Goal: Use online tool/utility: Utilize a website feature to perform a specific function

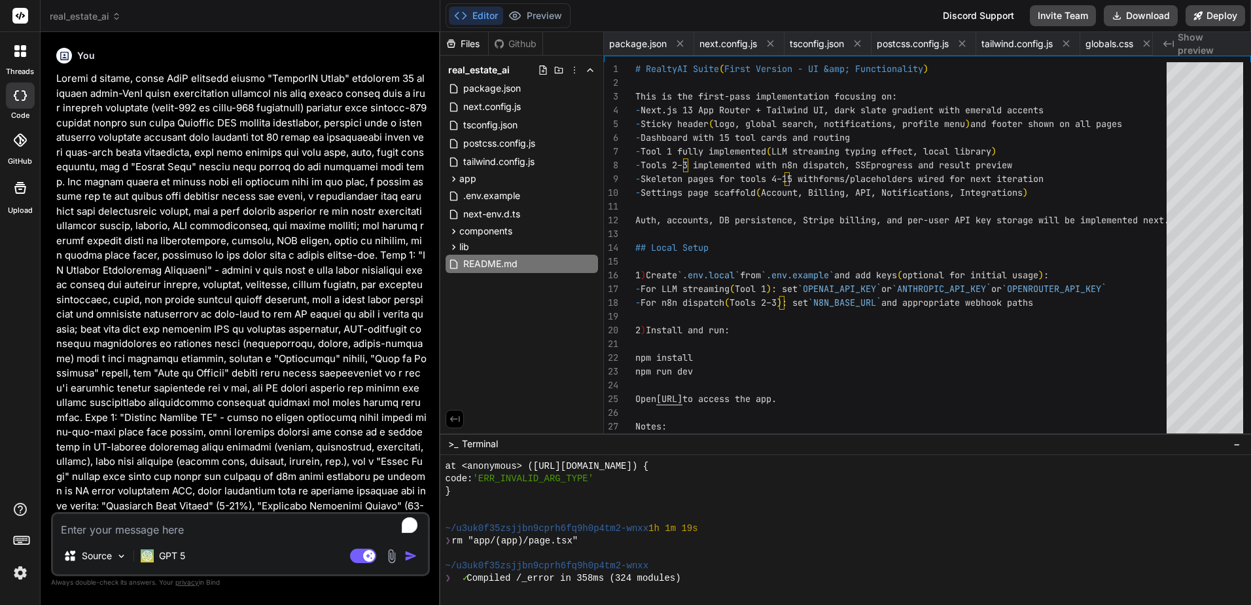
scroll to position [8902, 0]
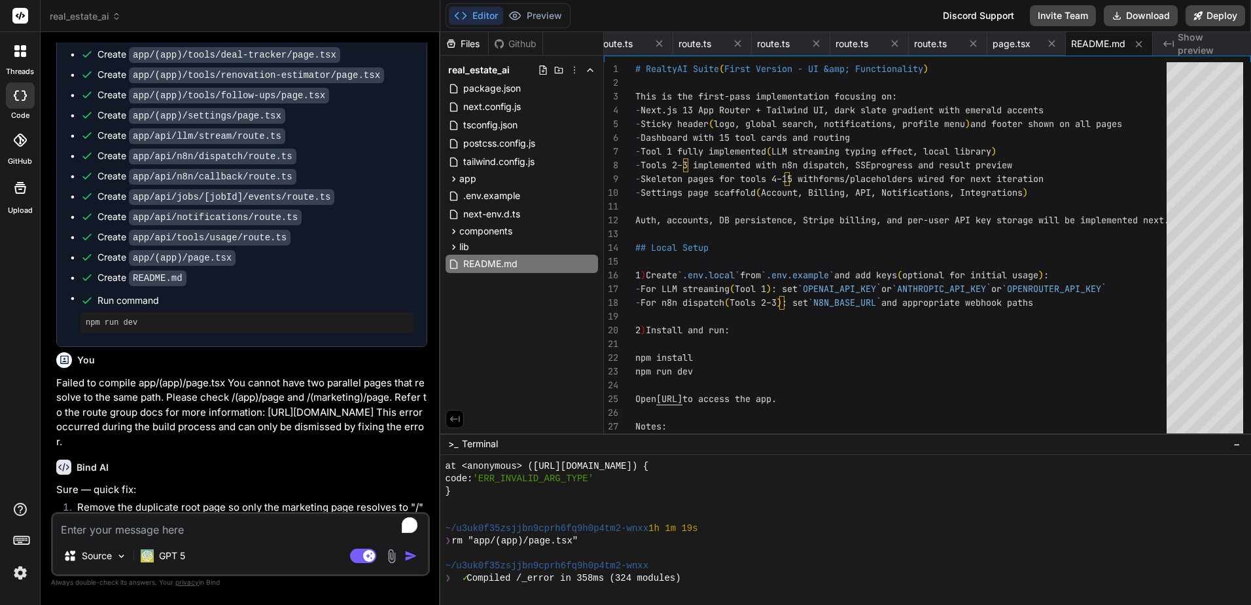
click at [1191, 42] on span "Show preview" at bounding box center [1209, 44] width 63 height 26
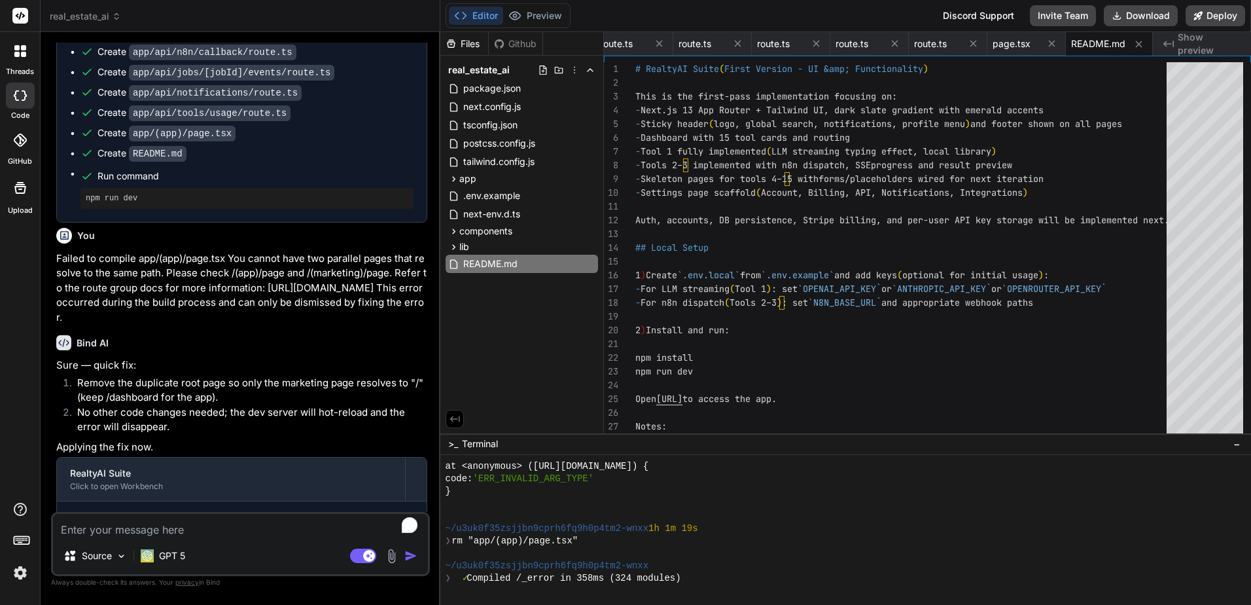
scroll to position [6006, 0]
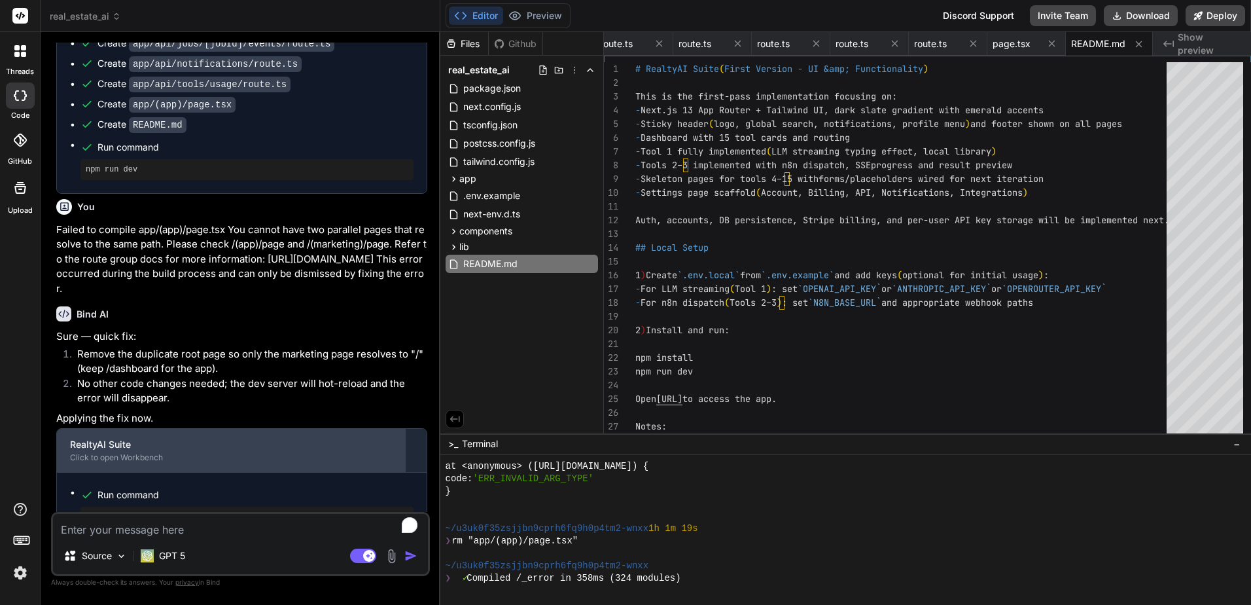
click at [177, 438] on div "RealtyAI Suite" at bounding box center [231, 444] width 322 height 13
click at [168, 452] on div "Click to open Workbench" at bounding box center [231, 457] width 322 height 10
click at [139, 452] on div "Click to open Workbench" at bounding box center [231, 457] width 322 height 10
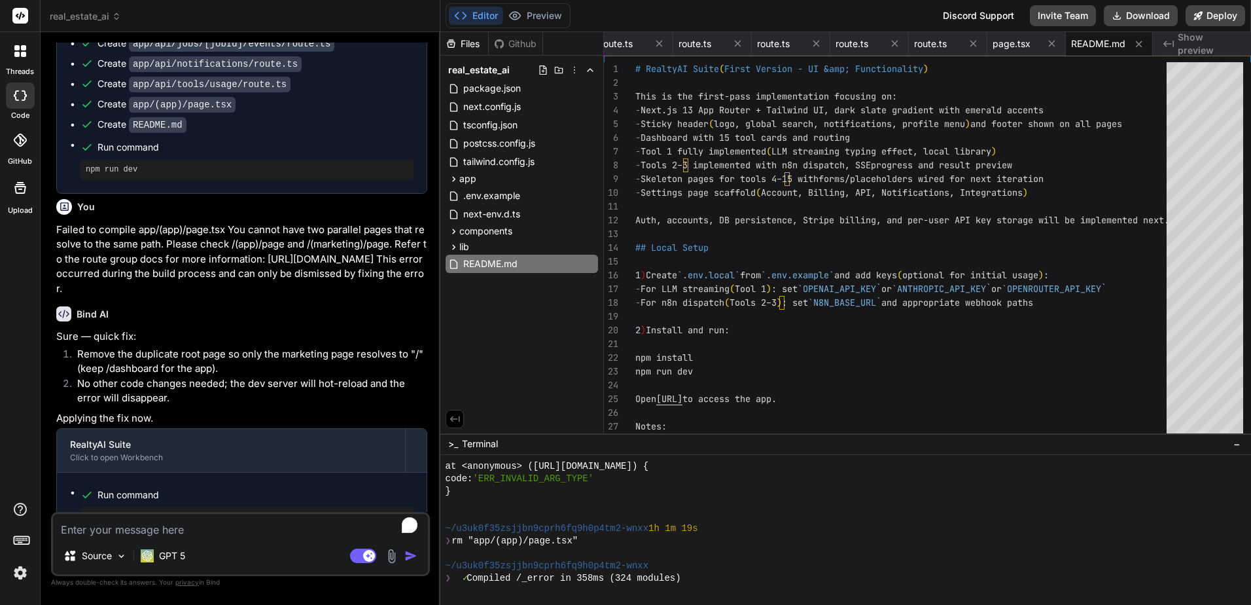
click at [143, 512] on pre "rm "app/(app)/page.tsx"" at bounding box center [247, 517] width 323 height 10
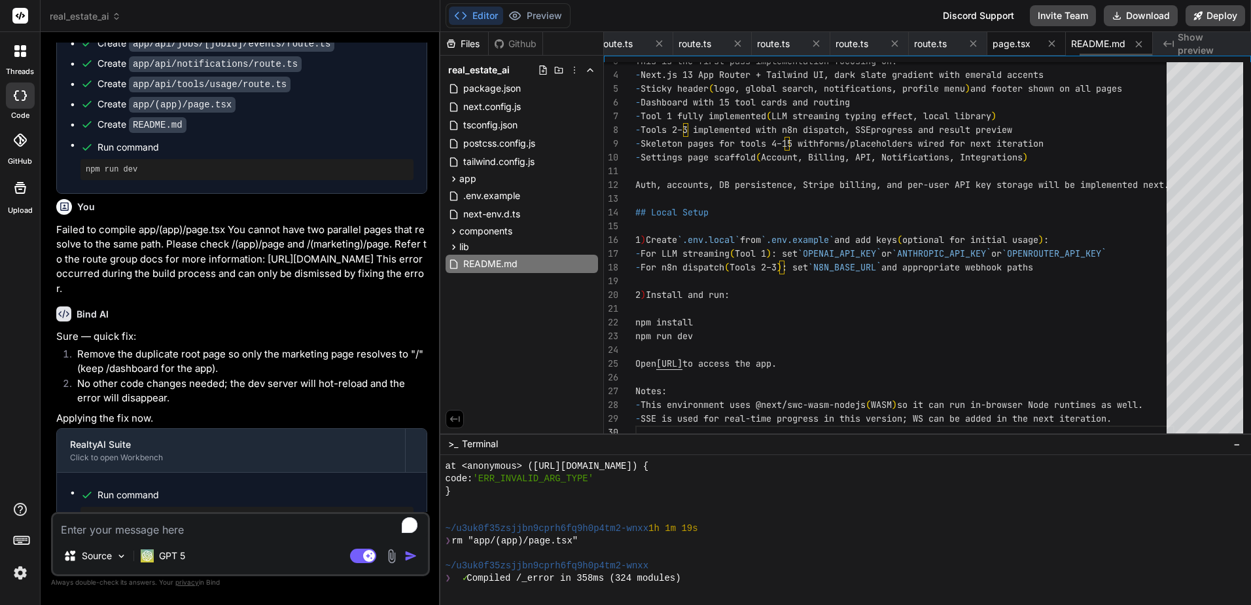
click at [1025, 47] on span "page.tsx" at bounding box center [1012, 43] width 38 height 13
type textarea "export default function AppIndex() { // Redirect helper to dashboard return nul…"
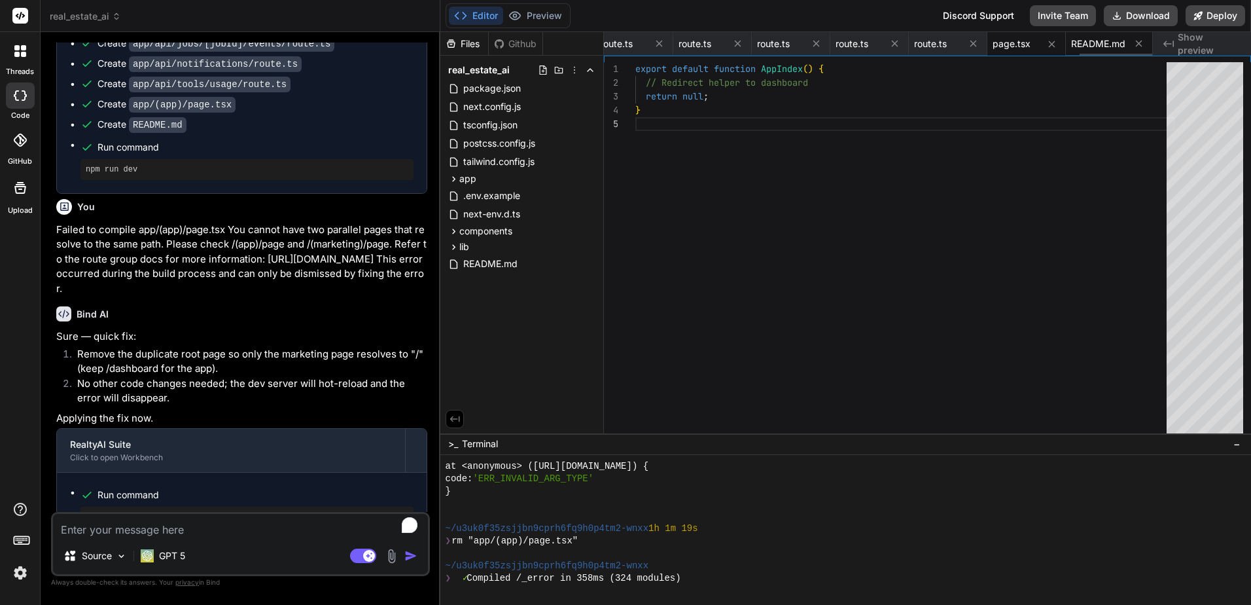
type textarea "x"
click at [514, 48] on div "Github" at bounding box center [516, 43] width 54 height 13
click at [465, 48] on div "Files" at bounding box center [464, 43] width 48 height 13
click at [258, 523] on textarea "To enrich screen reader interactions, please activate Accessibility in Grammarl…" at bounding box center [240, 526] width 375 height 24
type textarea "p"
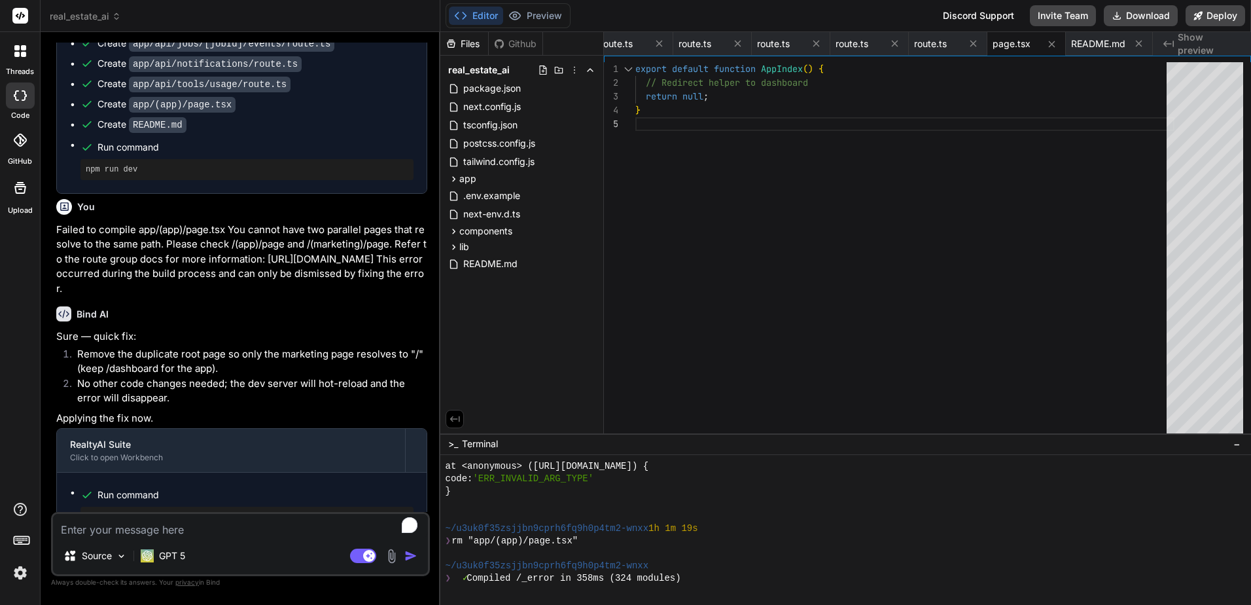
type textarea "x"
type textarea "pr"
type textarea "x"
type textarea "pre"
type textarea "x"
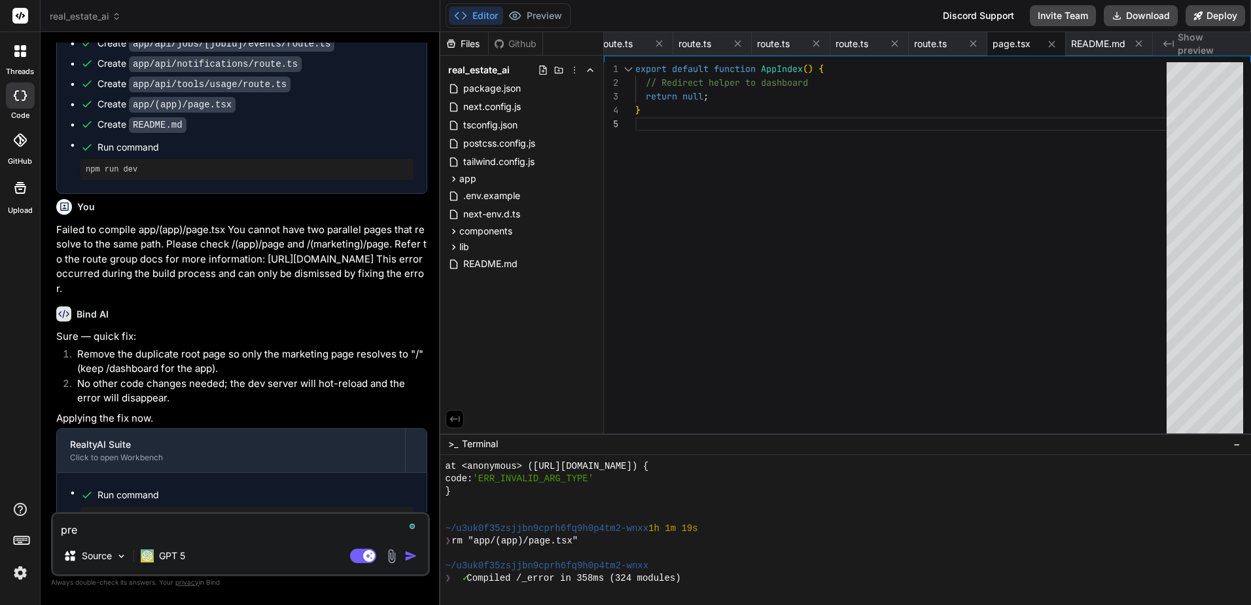
type textarea "prev"
type textarea "x"
type textarea "previ"
type textarea "x"
type textarea "previe"
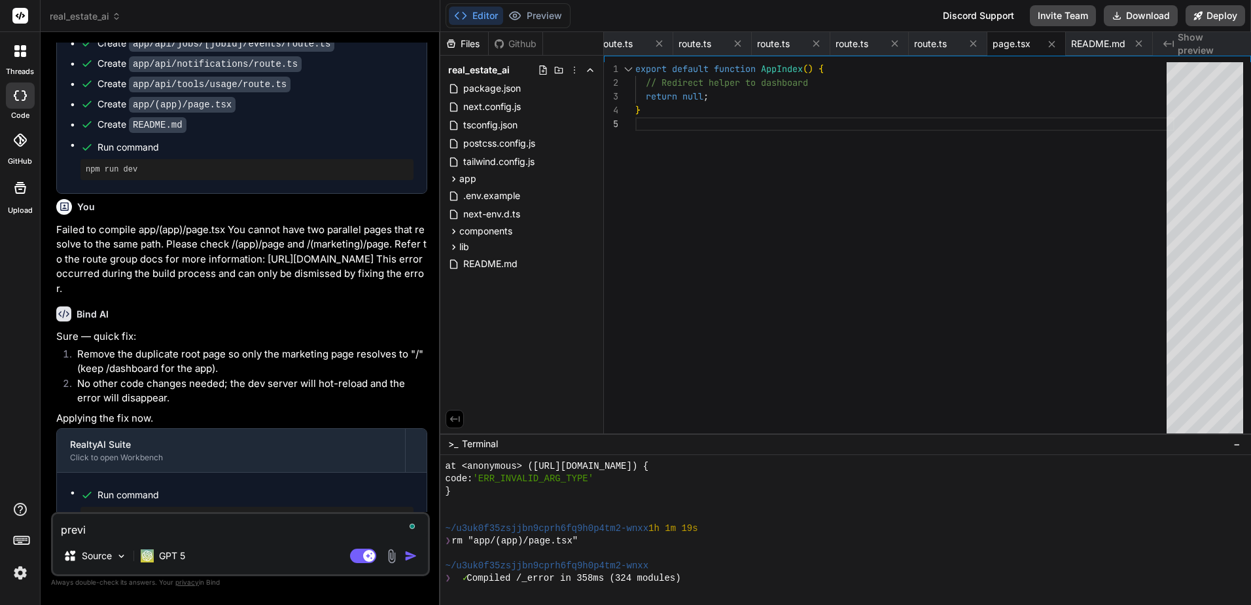
type textarea "x"
type textarea "preview"
type textarea "x"
type textarea "preview"
type textarea "x"
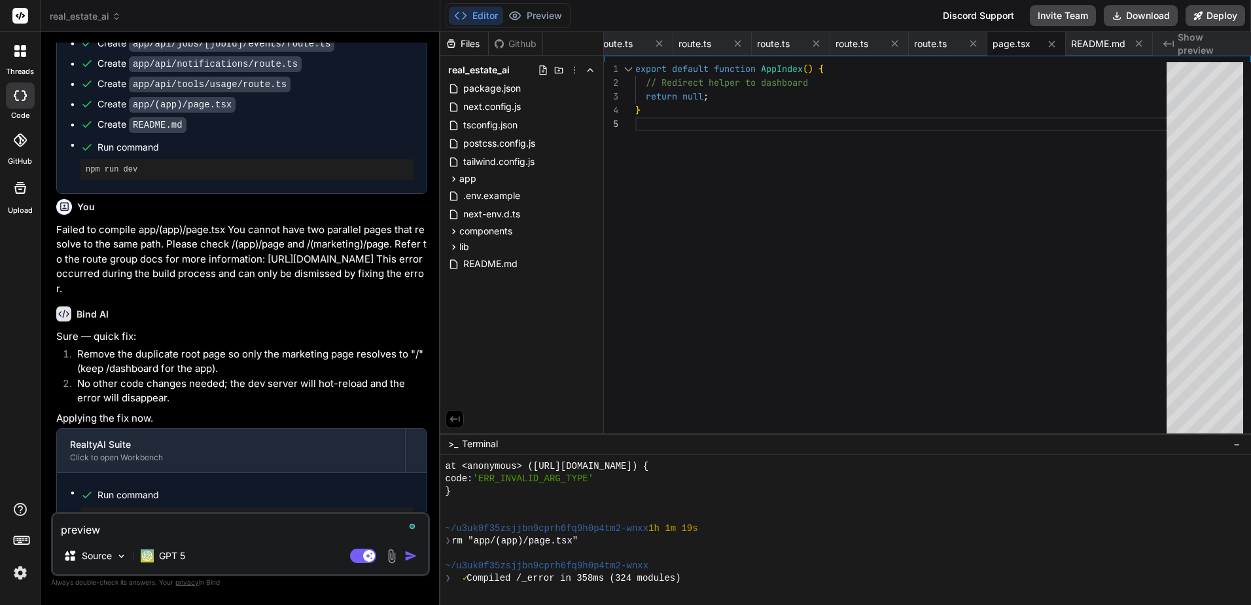
type textarea "preview i"
type textarea "x"
type textarea "preview is"
type textarea "x"
type textarea "preview is"
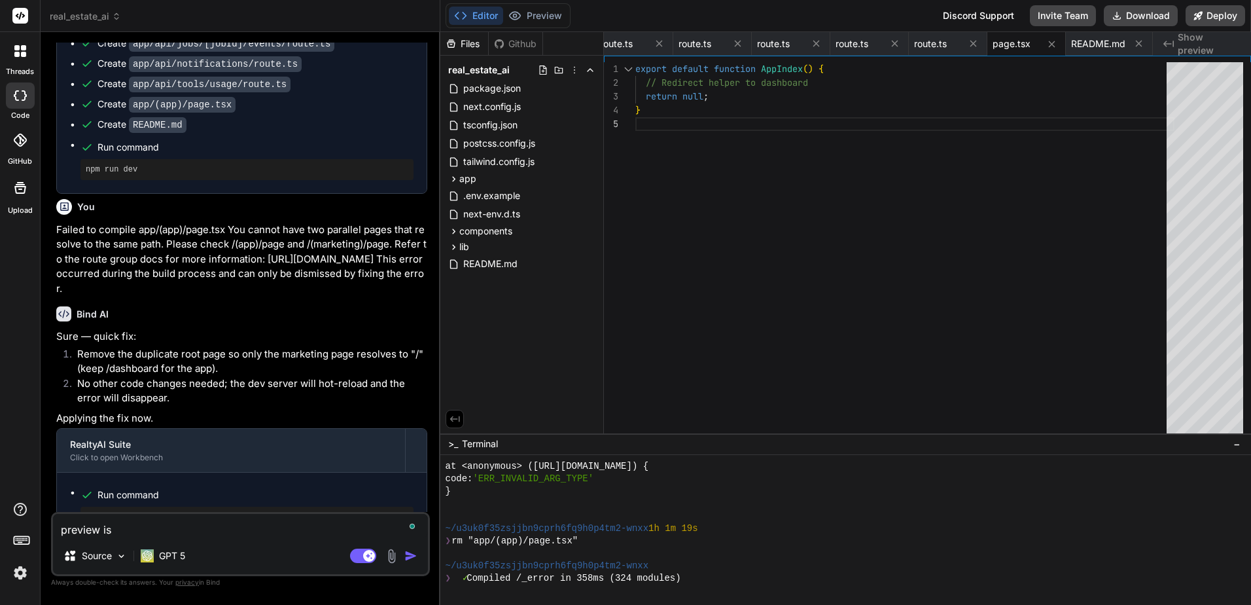
type textarea "x"
type textarea "preview is n"
type textarea "x"
type textarea "preview is no"
type textarea "x"
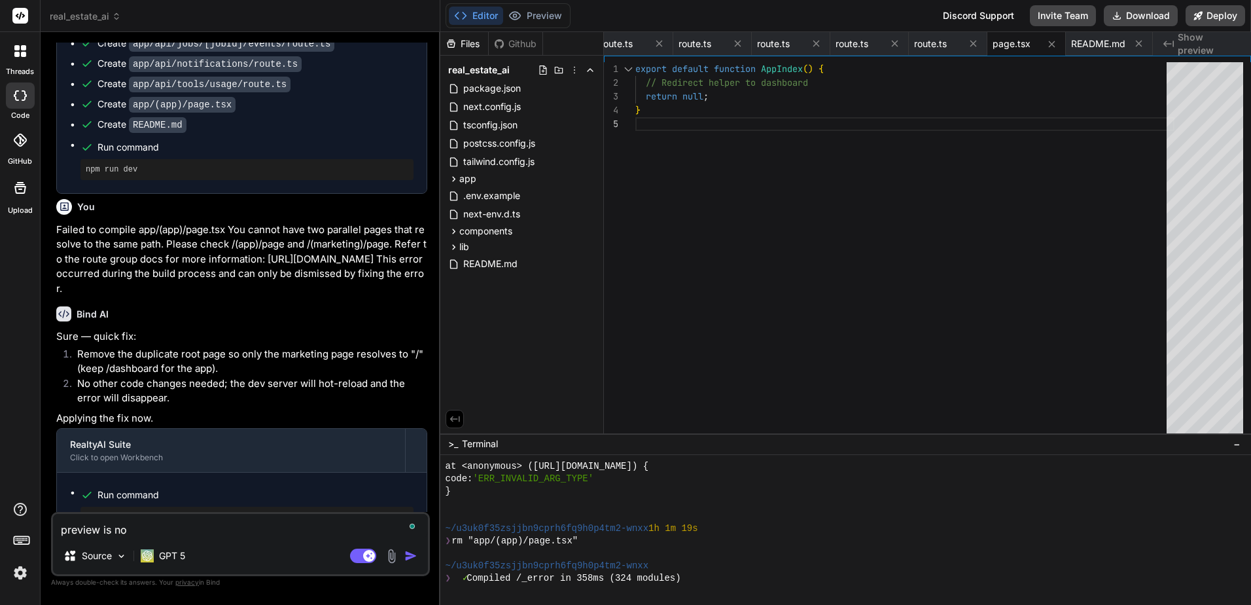
type textarea "preview is not"
type textarea "x"
type textarea "preview is not"
type textarea "x"
type textarea "preview is not g"
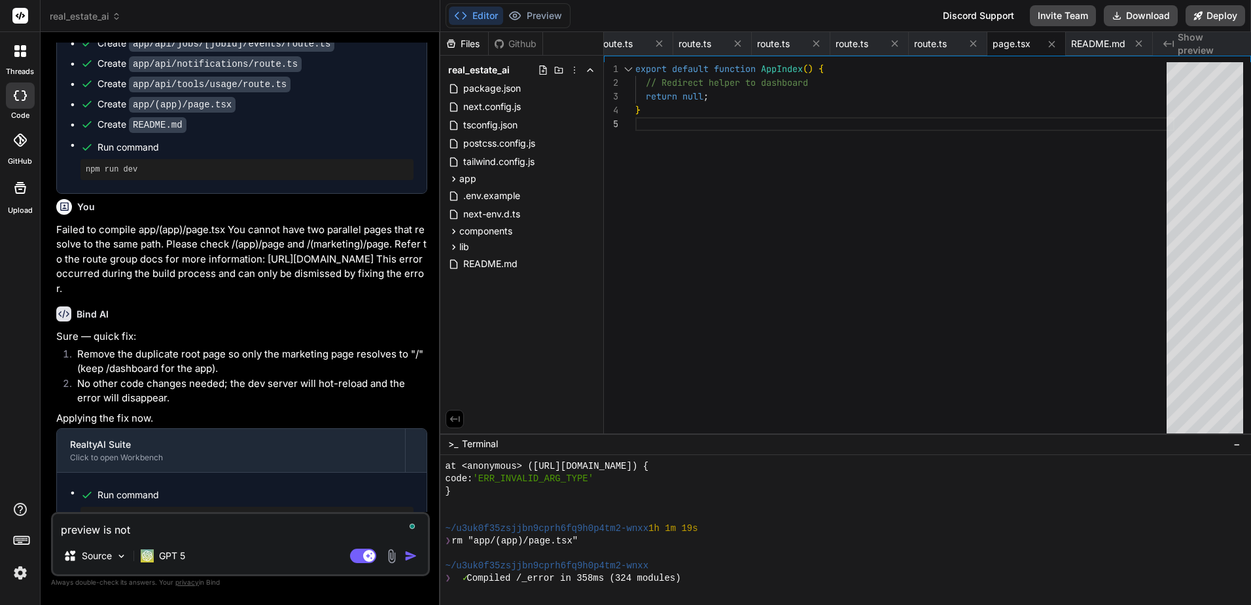
type textarea "x"
type textarea "preview is not ge"
type textarea "x"
type textarea "preview is not gen"
type textarea "x"
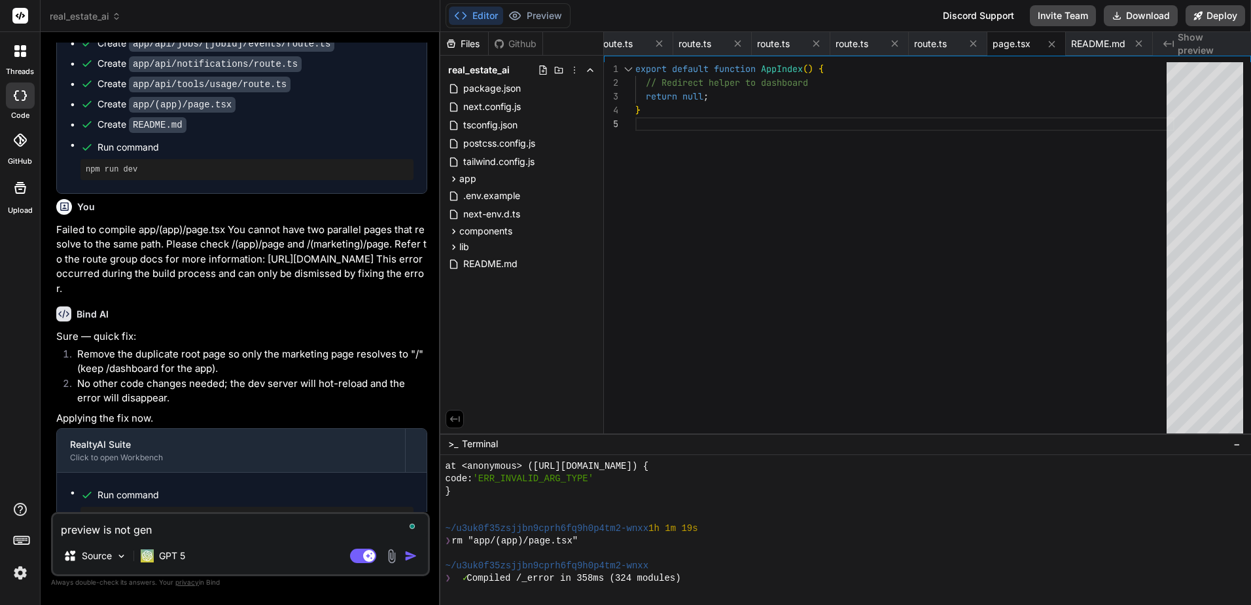
type textarea "preview is not gene"
type textarea "x"
type textarea "preview is not gener"
type textarea "x"
type textarea "preview is not genera"
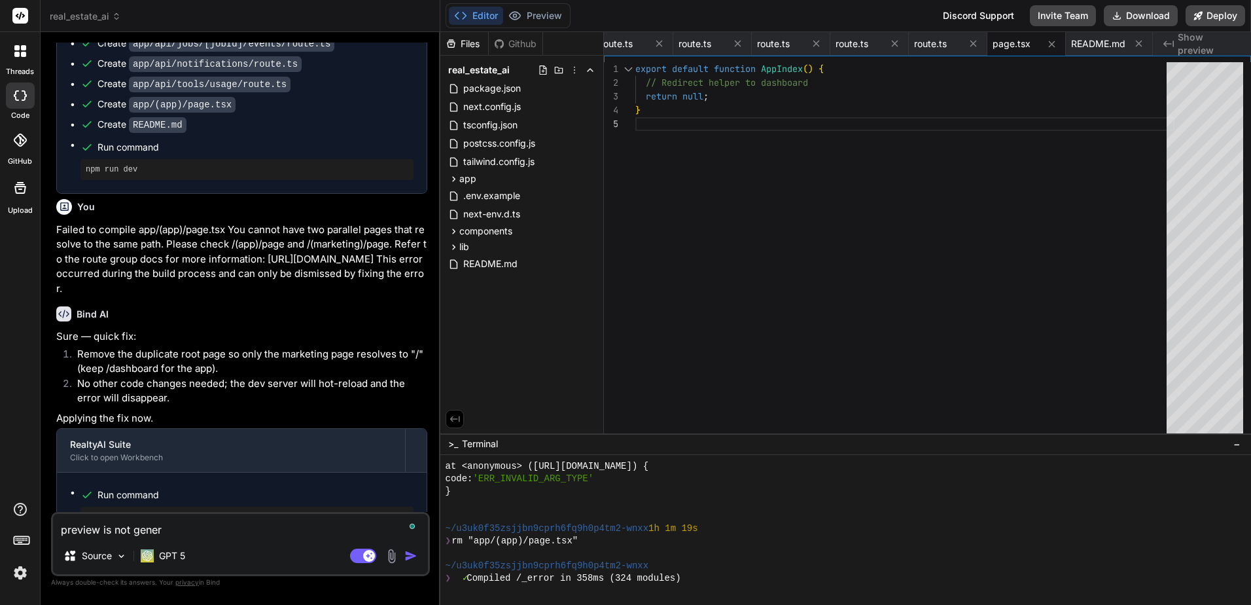
type textarea "x"
type textarea "preview is not generat"
type textarea "x"
type textarea "preview is not generate"
type textarea "x"
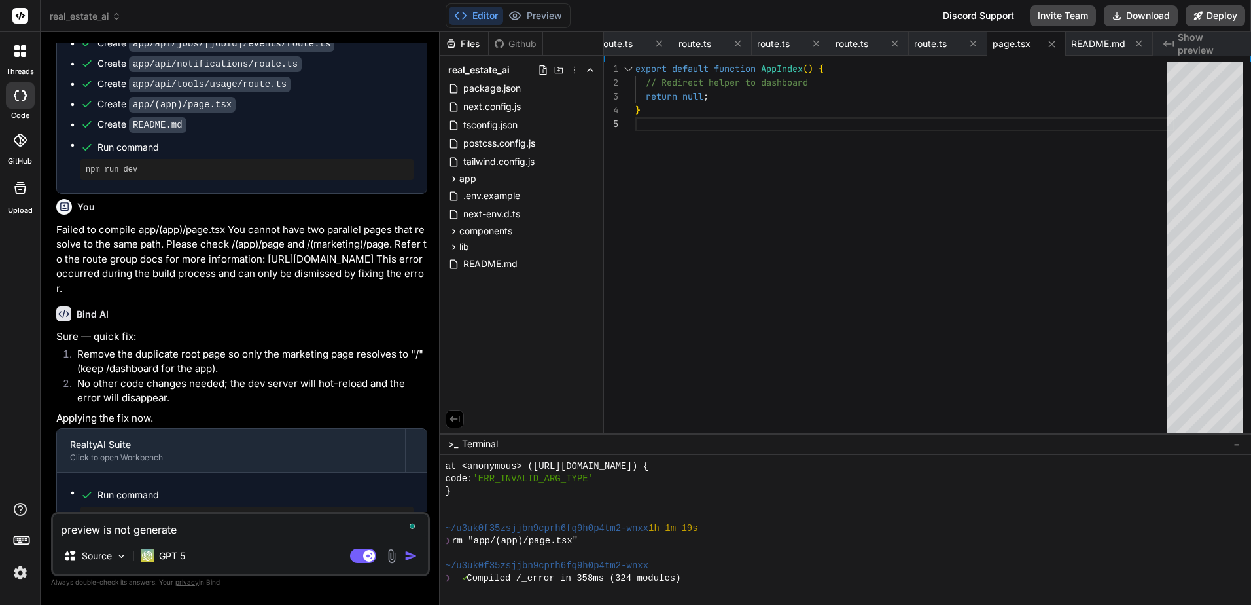
type textarea "preview is not generated"
type textarea "x"
type textarea "preview is not generated"
type textarea "x"
type textarea "preview is not generated y"
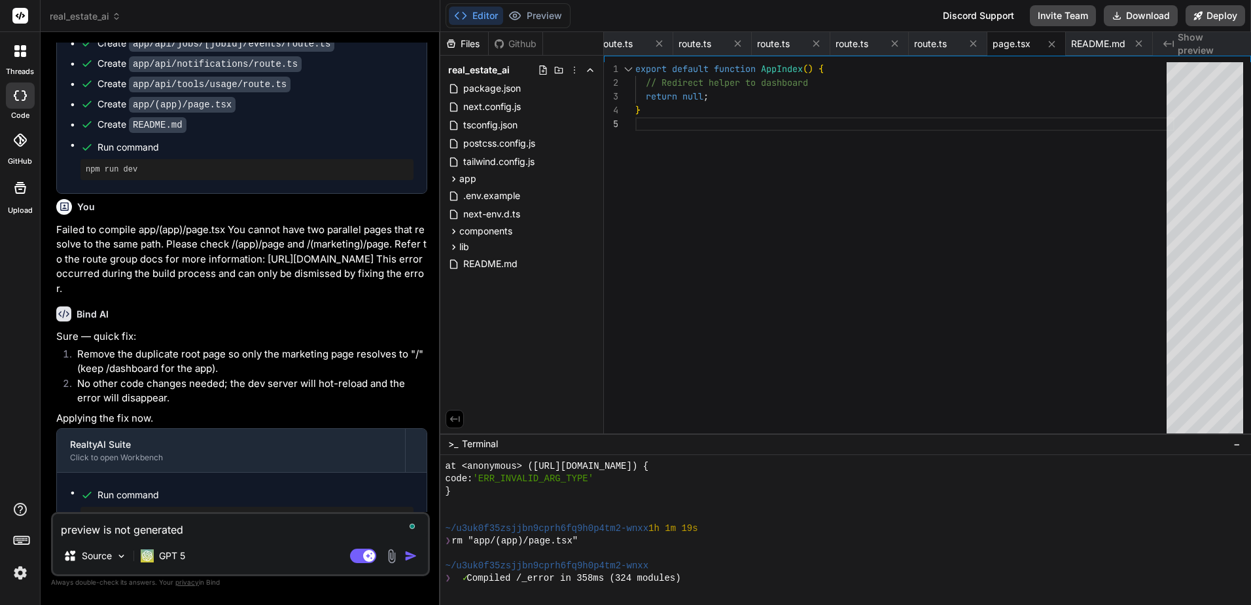
type textarea "x"
type textarea "preview is not generated ye"
type textarea "x"
type textarea "preview is not generated yet"
type textarea "x"
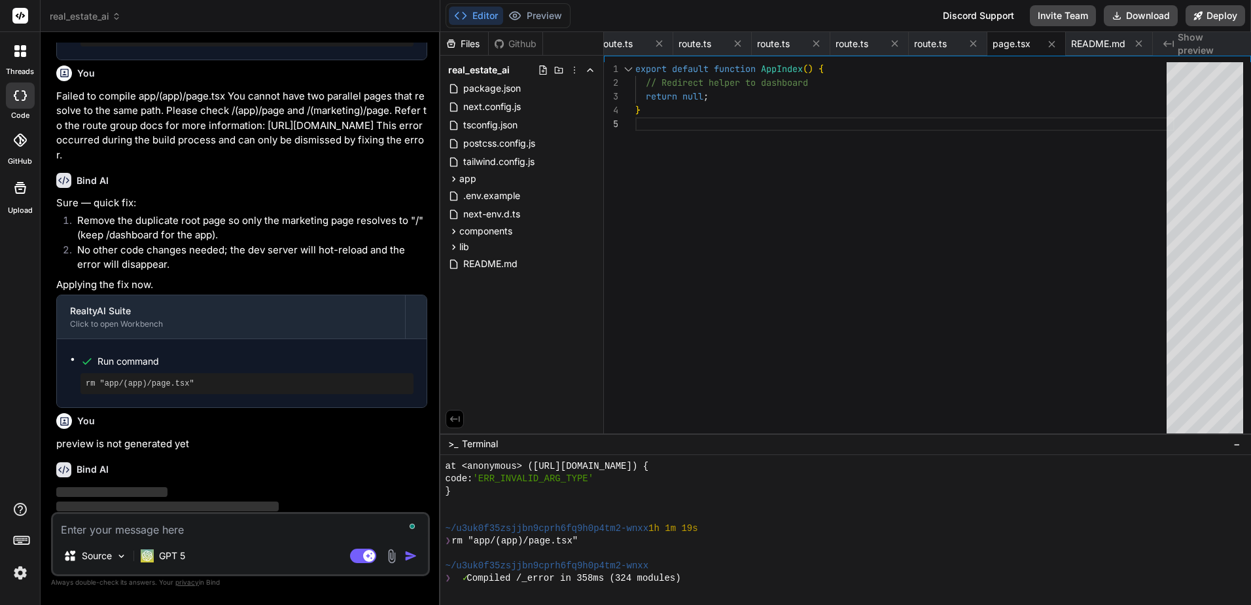
scroll to position [6142, 0]
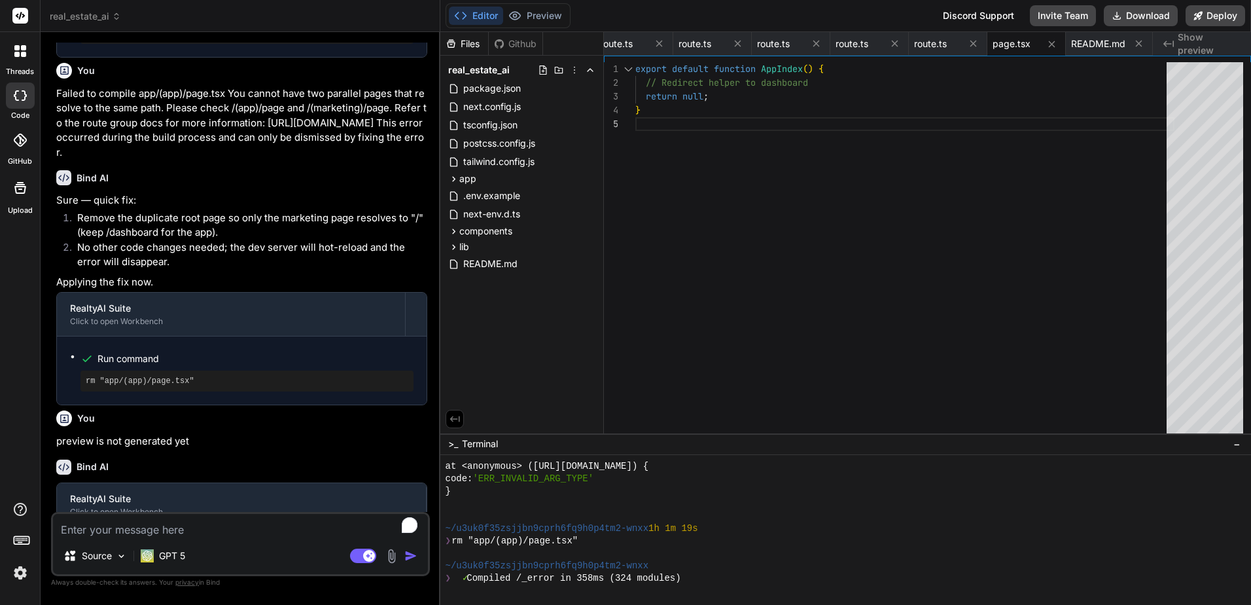
type textarea "x"
